Goal: Task Accomplishment & Management: Use online tool/utility

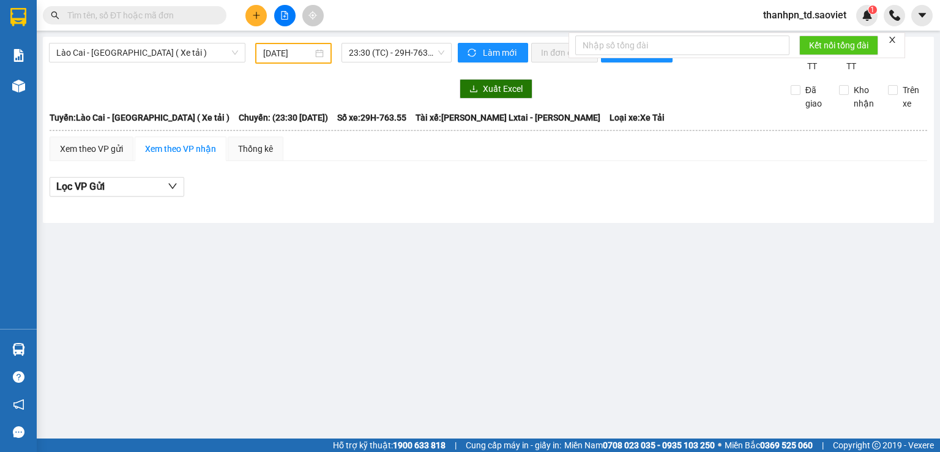
click at [189, 13] on input "text" at bounding box center [139, 15] width 145 height 13
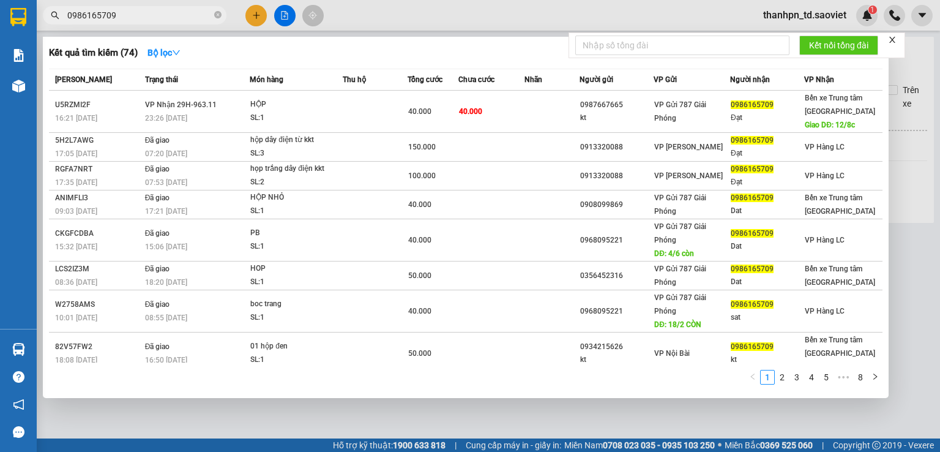
type input "0986165709"
click at [893, 39] on icon "close" at bounding box center [893, 40] width 6 height 6
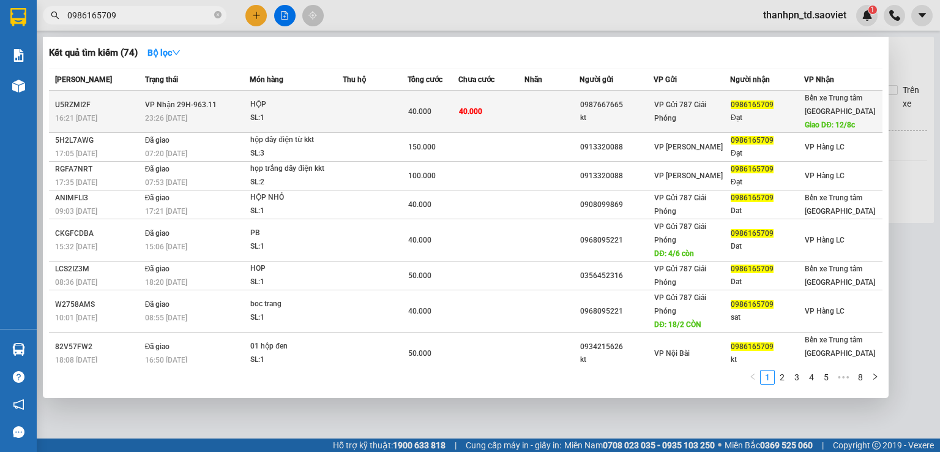
click at [813, 115] on div "Bến xe Trung tâm Lào Cai Giao DĐ: 12/8c" at bounding box center [843, 111] width 77 height 40
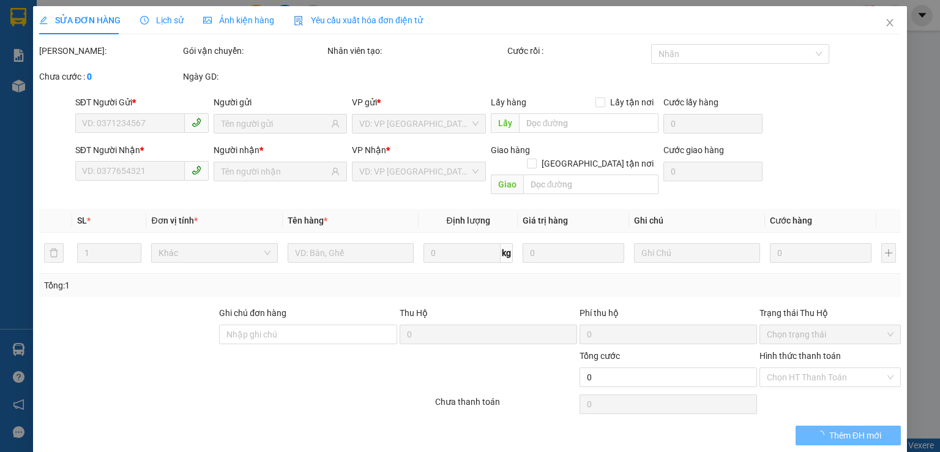
type input "0987667665"
type input "kt"
type input "0986165709"
type input "Đạt"
type input "12/8c"
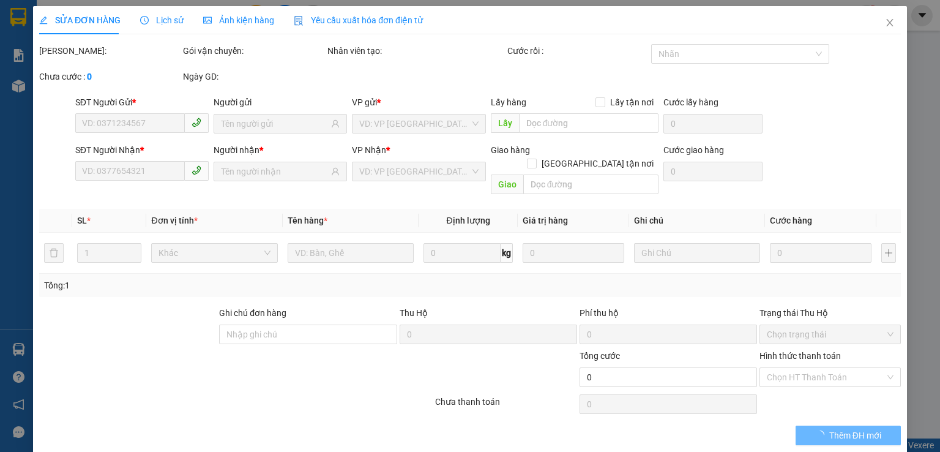
type input "40.000"
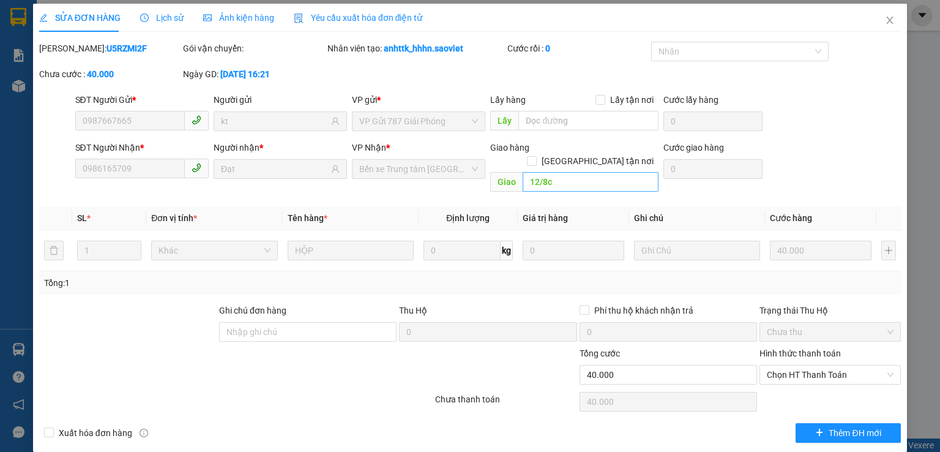
scroll to position [3, 0]
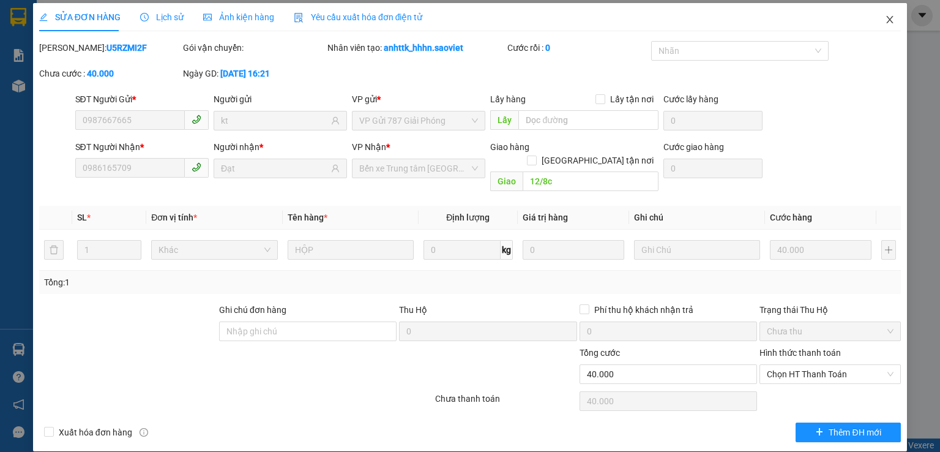
click at [887, 20] on icon "close" at bounding box center [890, 19] width 7 height 7
